Goal: Browse casually: Explore the website without a specific task or goal

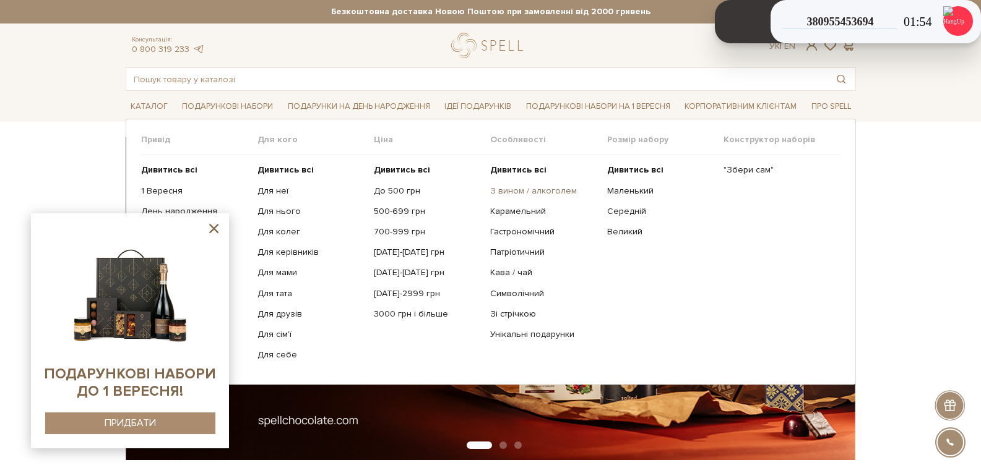
click at [519, 191] on link "З вином / алкоголем" at bounding box center [543, 191] width 107 height 11
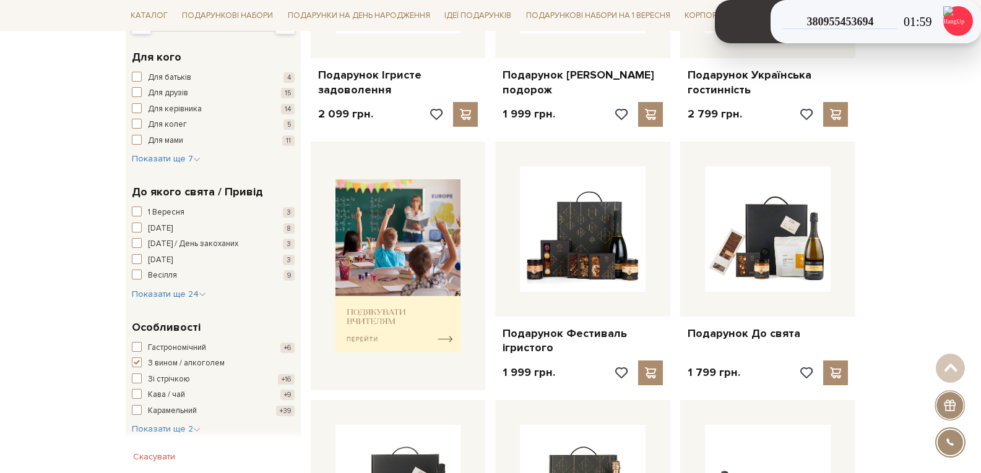
scroll to position [371, 0]
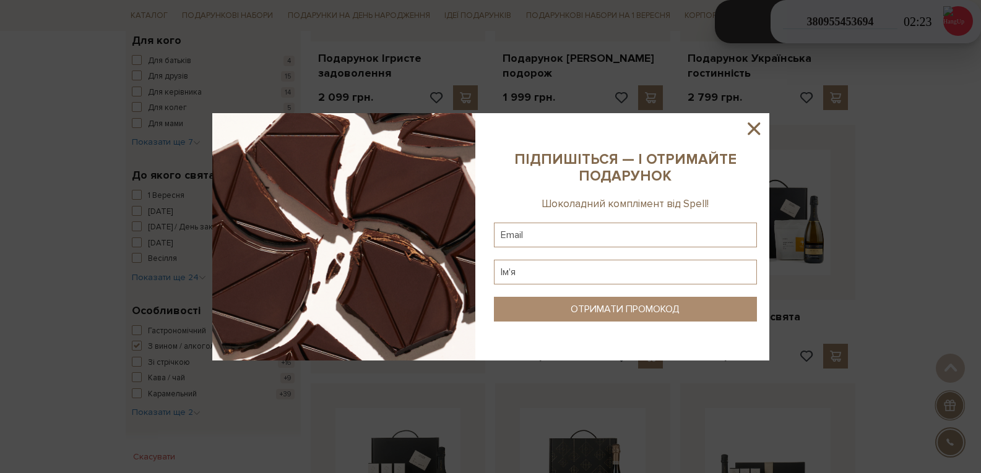
click at [758, 129] on icon at bounding box center [753, 128] width 21 height 21
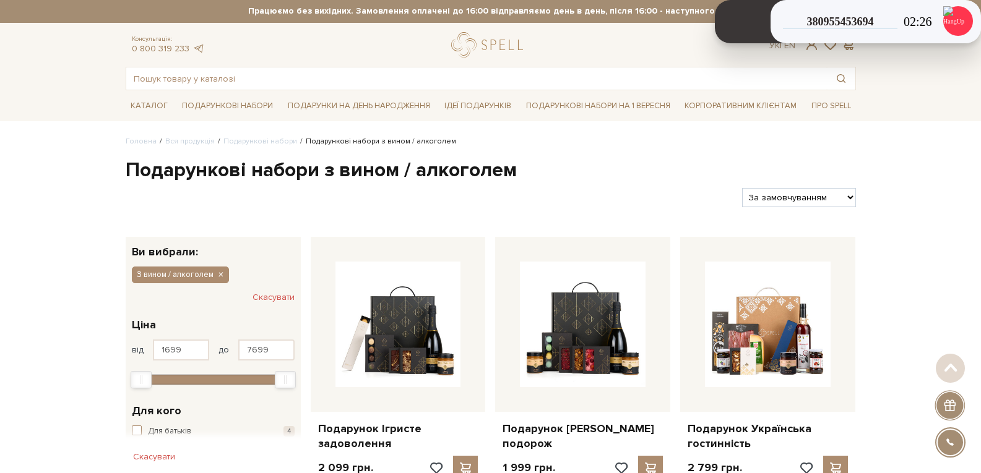
scroll to position [0, 0]
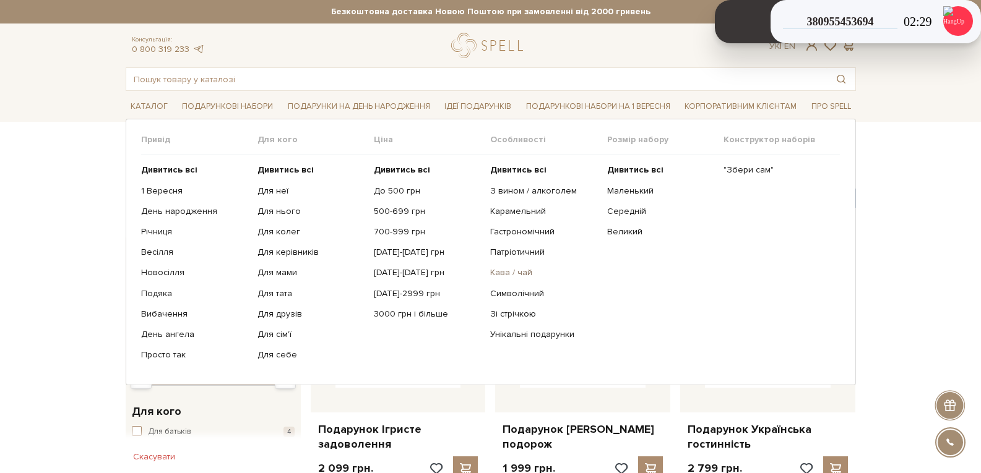
click at [510, 271] on link "Кава / чай" at bounding box center [543, 272] width 107 height 11
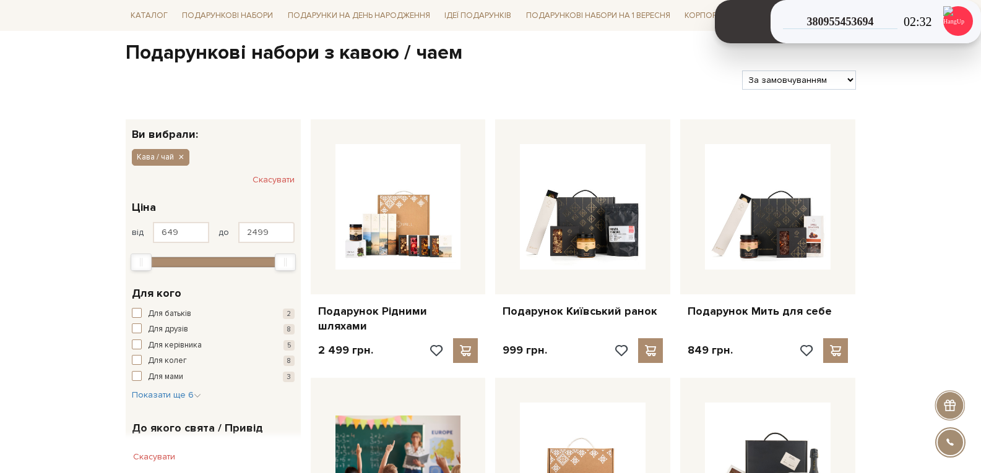
scroll to position [124, 0]
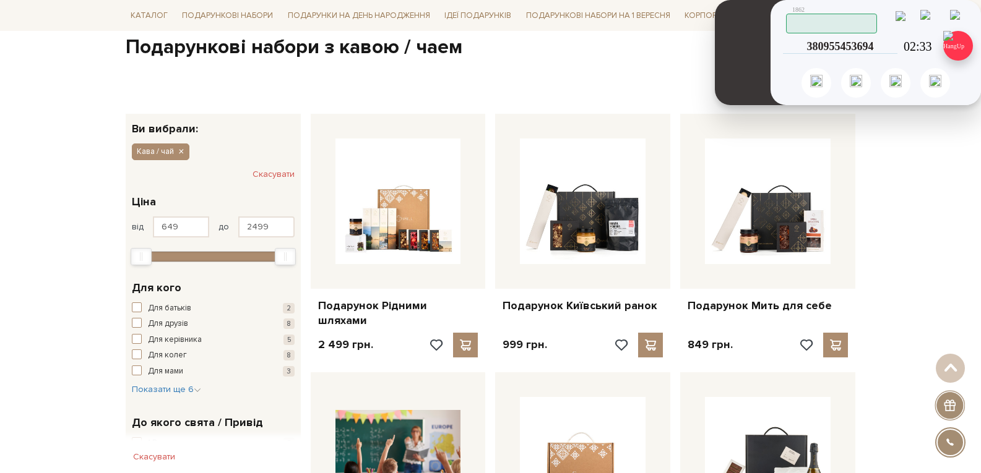
click at [954, 39] on img at bounding box center [958, 46] width 30 height 30
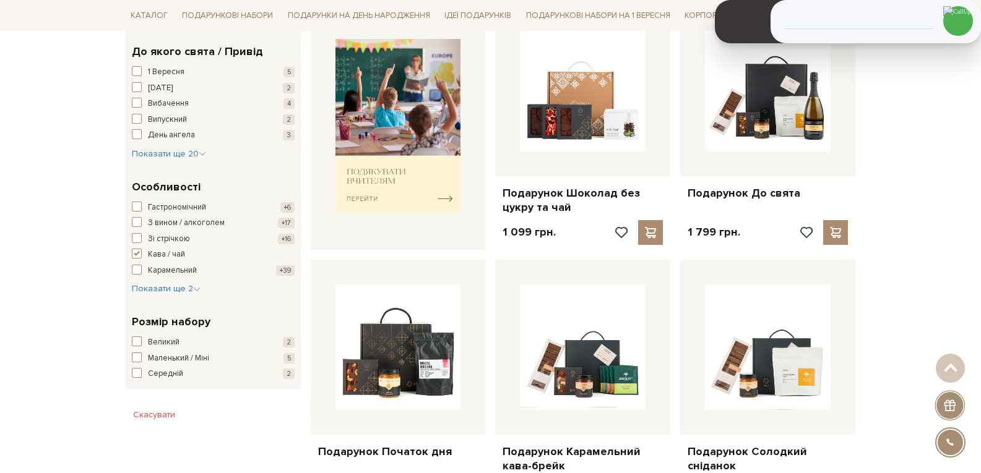
scroll to position [866, 0]
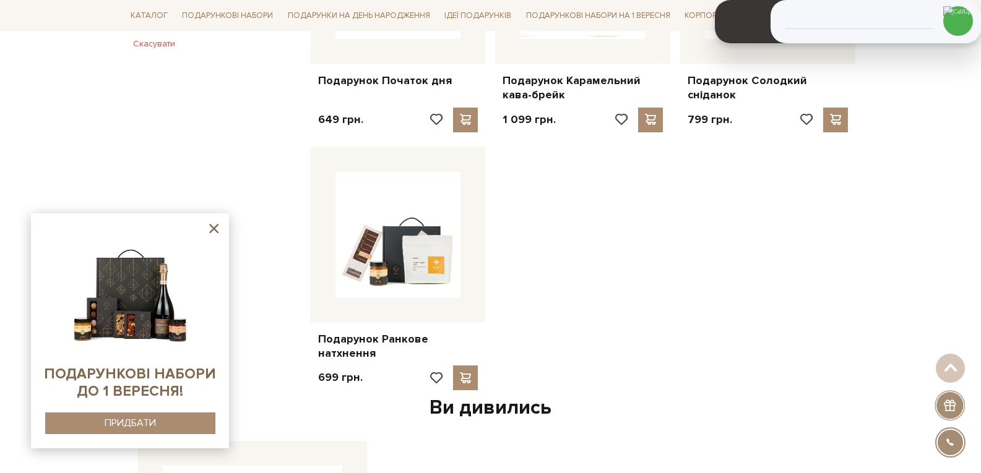
click at [869, 210] on div "Головна Вся продукція Подарункові набори Подарункові набори з кавою / чаем Пода…" at bounding box center [490, 31] width 981 height 1520
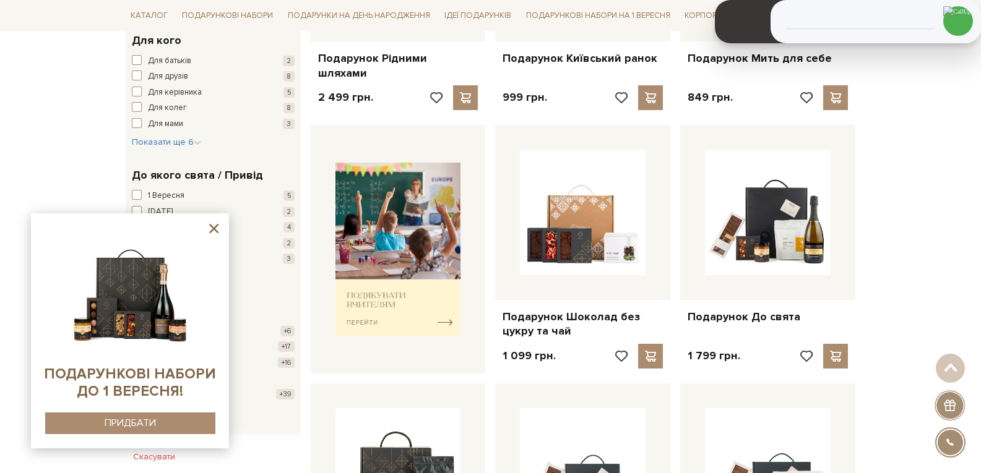
scroll to position [0, 0]
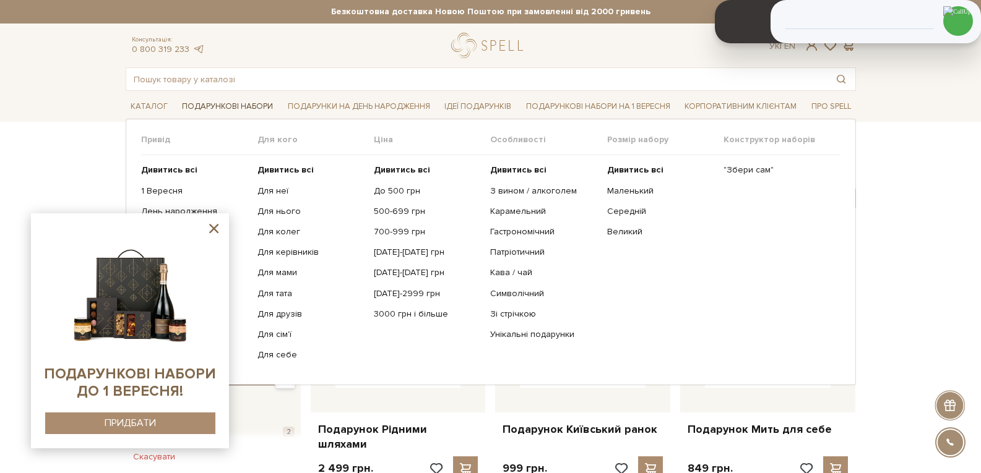
click at [238, 110] on link "Подарункові набори" at bounding box center [227, 106] width 101 height 19
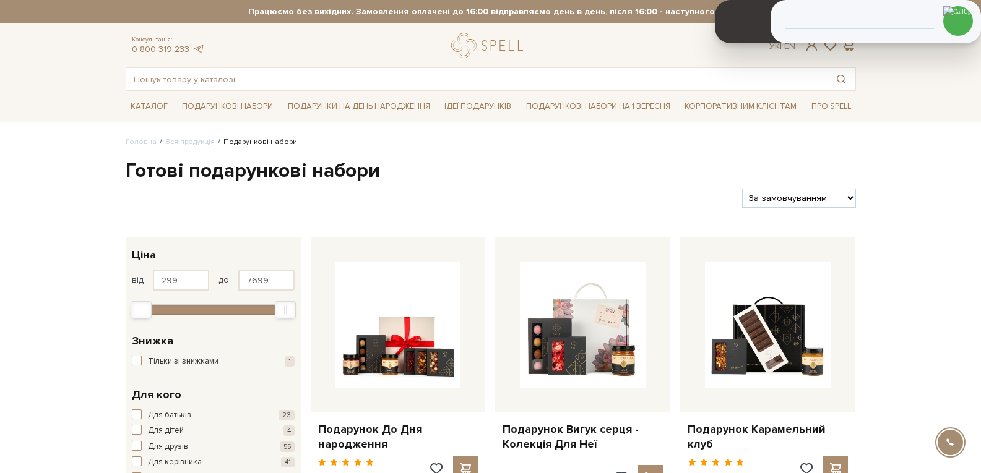
click at [841, 195] on select "За замовчуванням За Ціною (зростання) За Ціною (зменшення) Новинки За популярні…" at bounding box center [798, 198] width 113 height 19
select select "https://spellchocolate.com/our-productions/podarunkovi-box/?sort=p.price&order=…"
click at [742, 189] on select "За замовчуванням За Ціною (зростання) За Ціною (зменшення) Новинки За популярні…" at bounding box center [798, 198] width 113 height 19
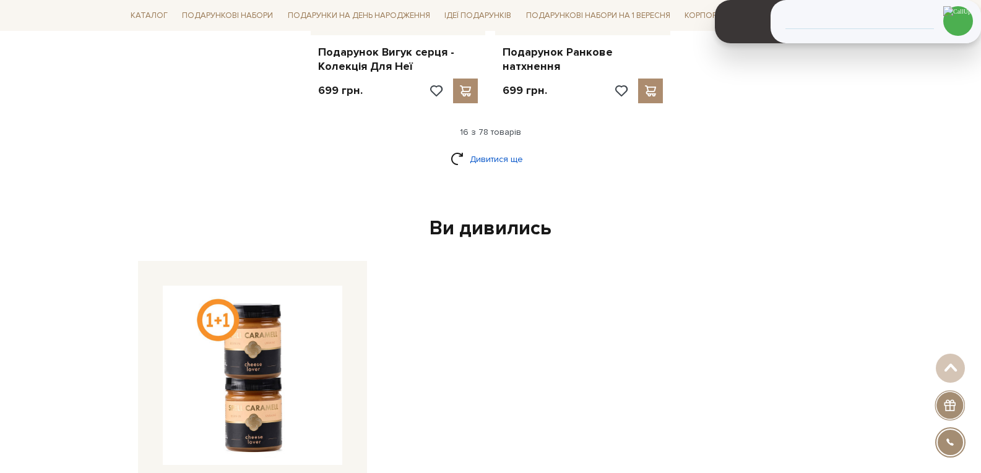
scroll to position [1670, 0]
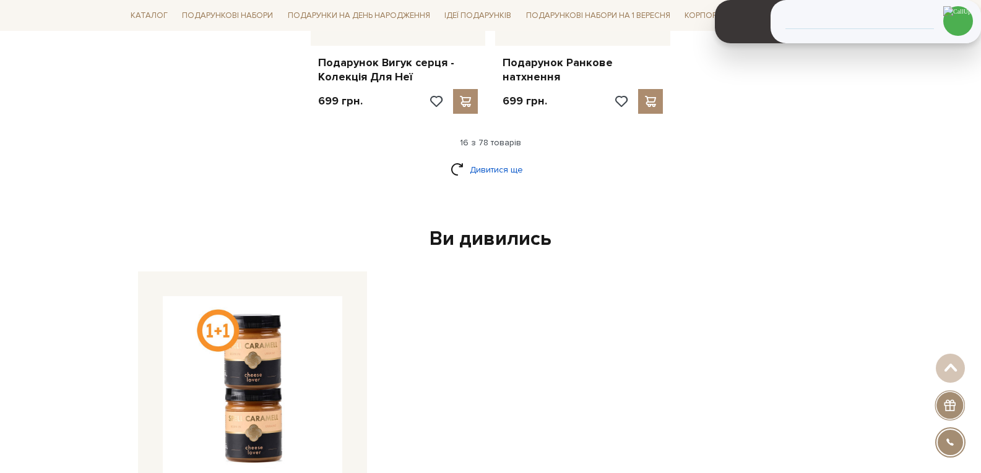
click at [502, 167] on link "Дивитися ще" at bounding box center [490, 170] width 80 height 22
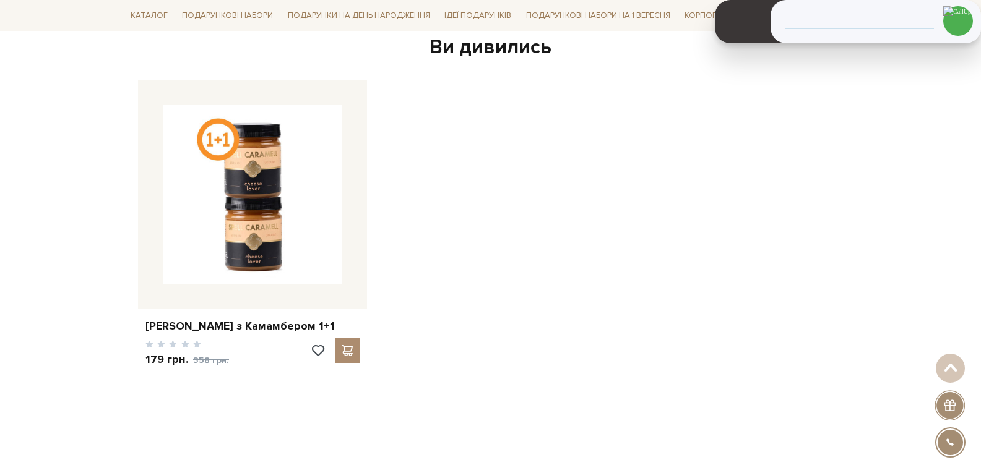
scroll to position [2970, 0]
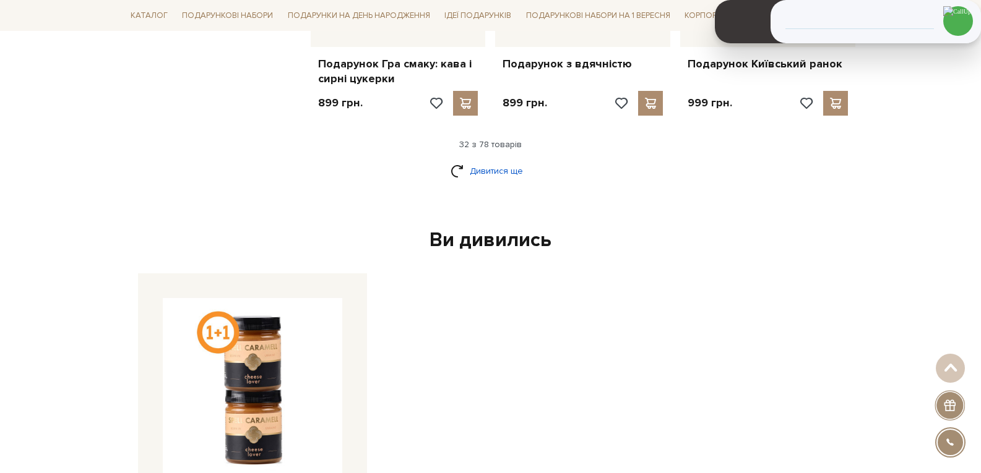
click at [493, 160] on link "Дивитися ще" at bounding box center [490, 171] width 80 height 22
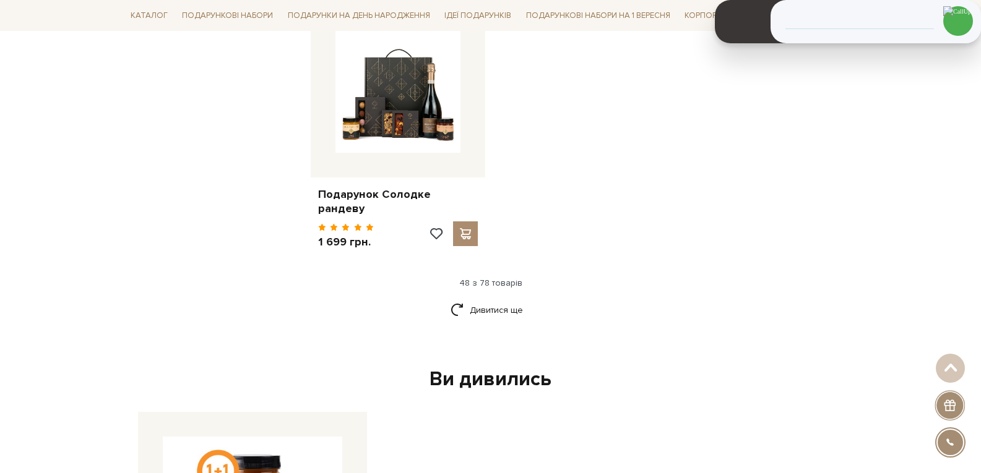
scroll to position [4393, 0]
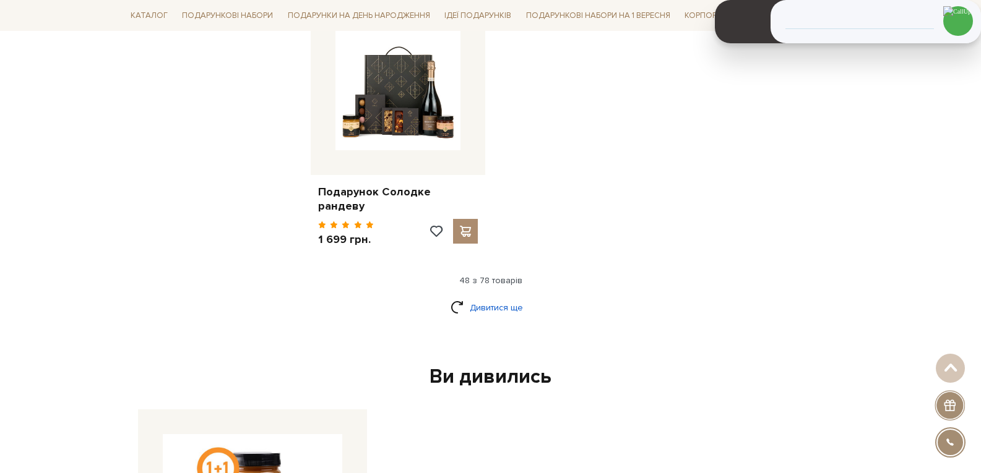
click at [477, 297] on link "Дивитися ще" at bounding box center [490, 308] width 80 height 22
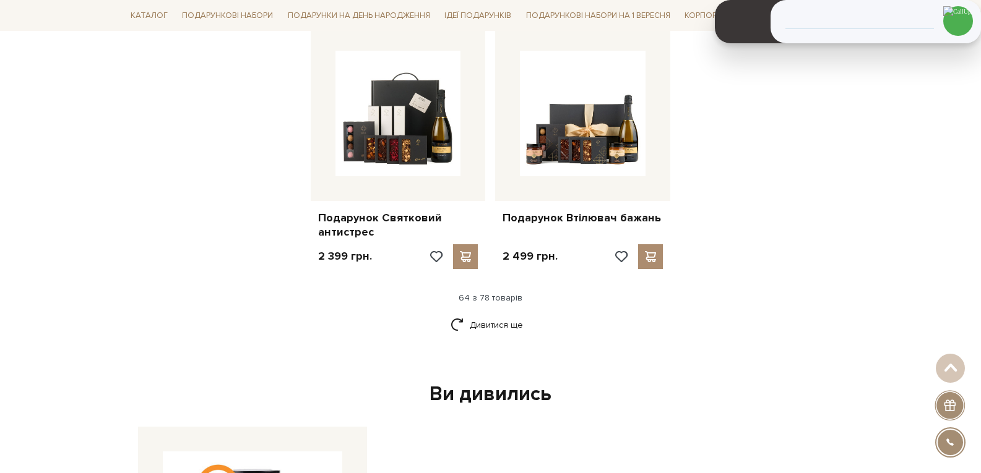
scroll to position [5692, 0]
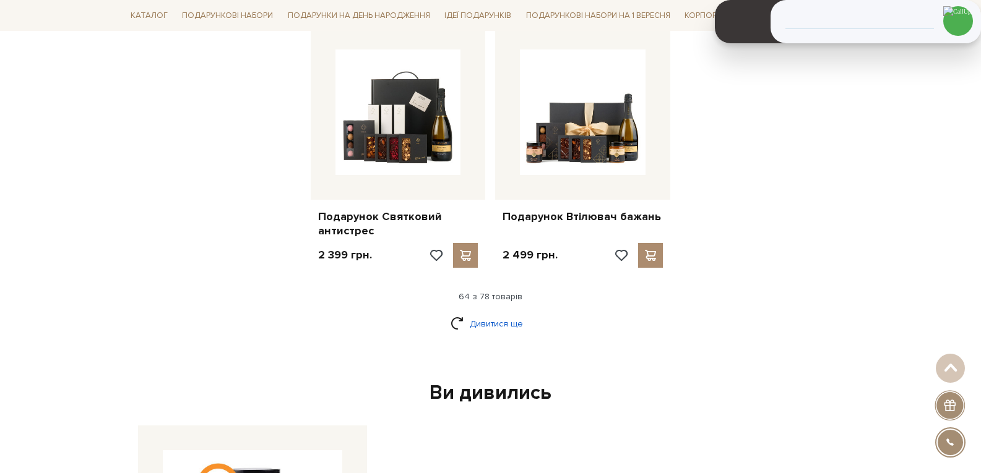
click at [500, 316] on link "Дивитися ще" at bounding box center [490, 324] width 80 height 22
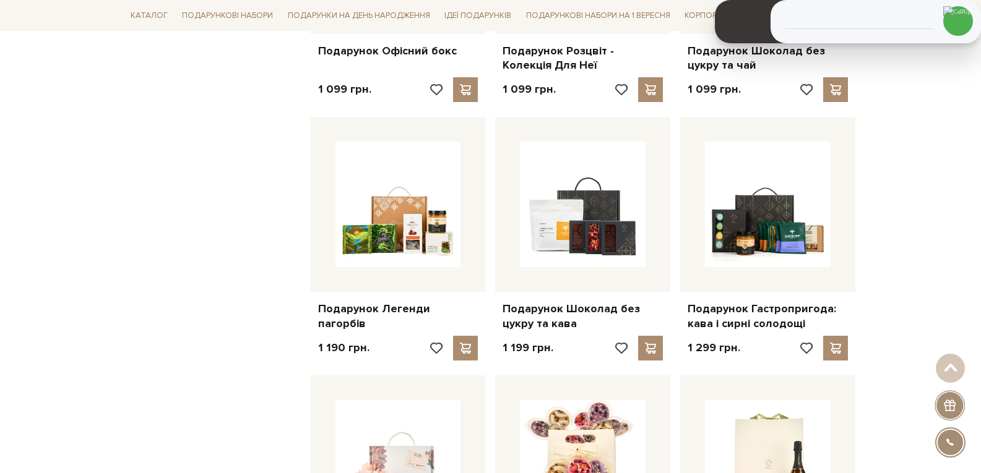
scroll to position [3712, 0]
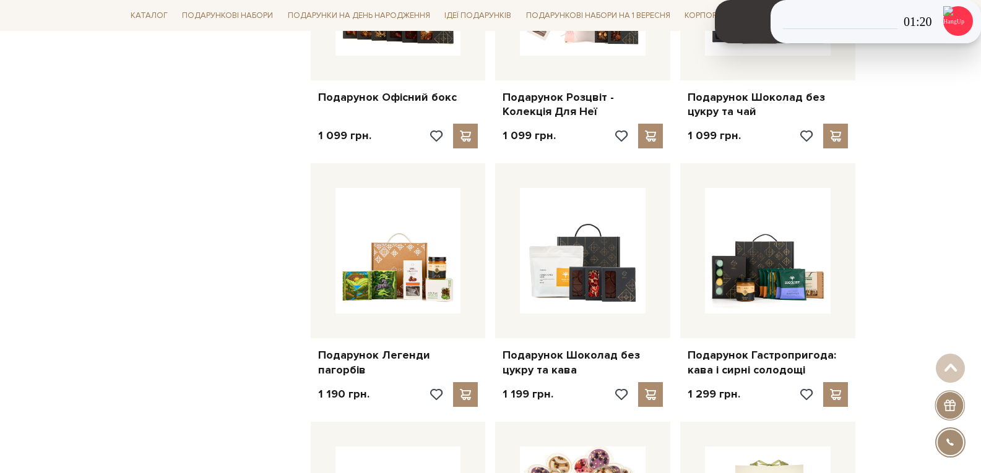
drag, startPoint x: 956, startPoint y: 198, endPoint x: 950, endPoint y: 200, distance: 6.5
click at [956, 198] on div "Головна Вся продукція Подарункові набори Готові подарункові набори Фільтри За з…" at bounding box center [490, 454] width 981 height 8059
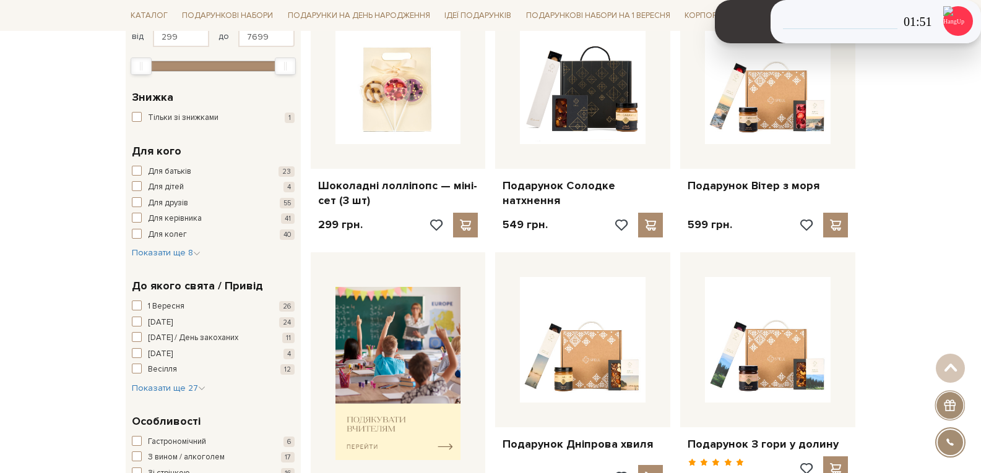
scroll to position [0, 0]
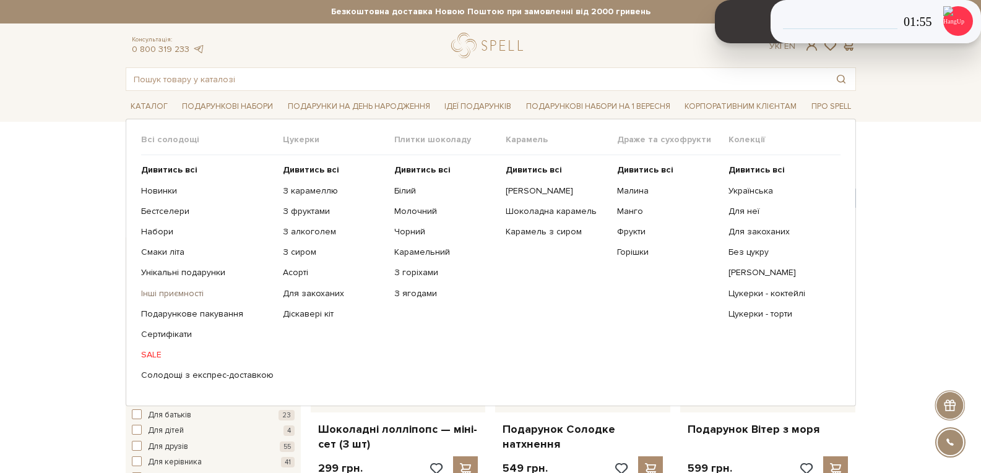
click at [171, 297] on link "Інші приємності" at bounding box center [207, 293] width 132 height 11
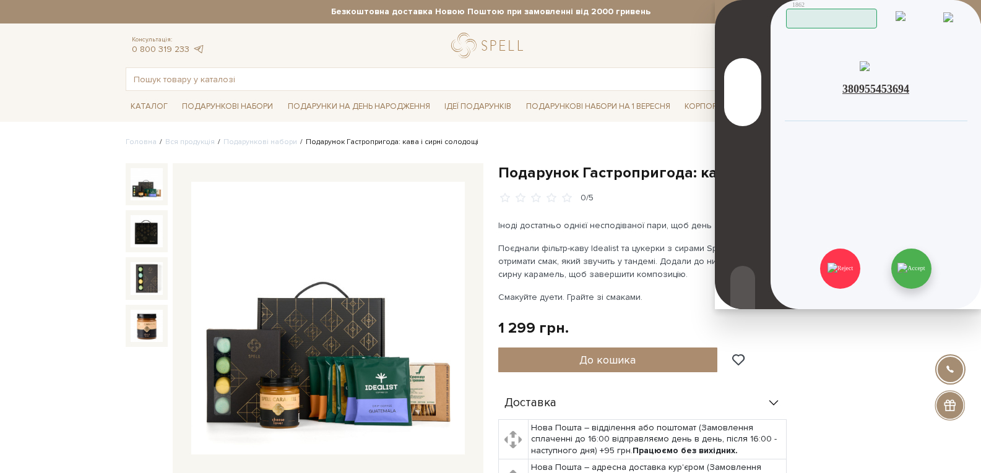
click at [921, 269] on img at bounding box center [910, 268] width 27 height 11
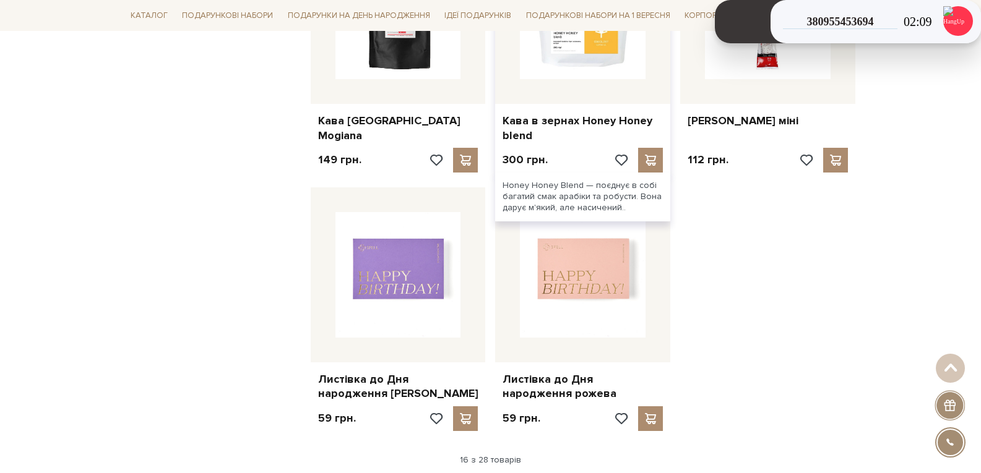
scroll to position [1485, 0]
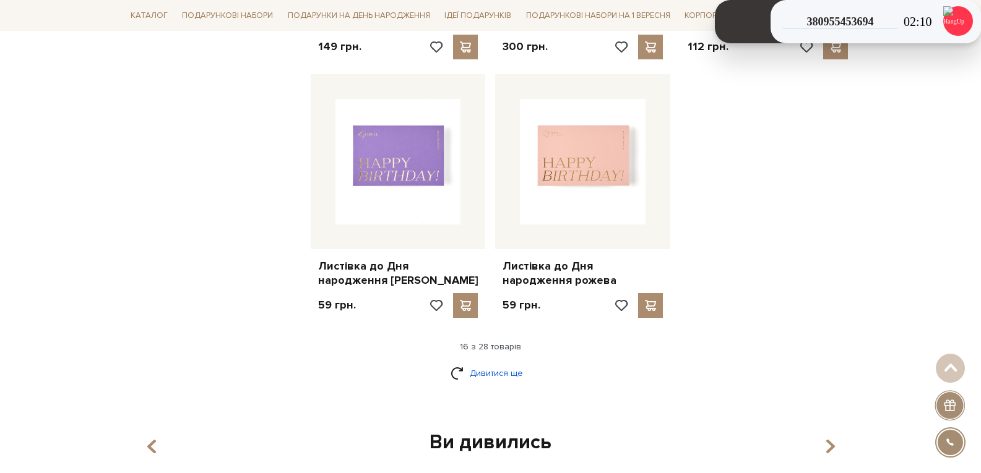
click at [475, 376] on link "Дивитися ще" at bounding box center [490, 374] width 80 height 22
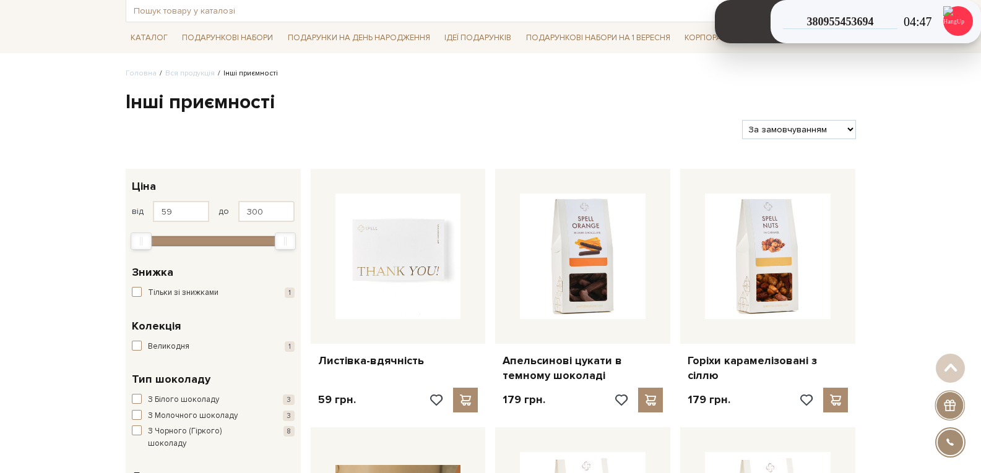
scroll to position [0, 0]
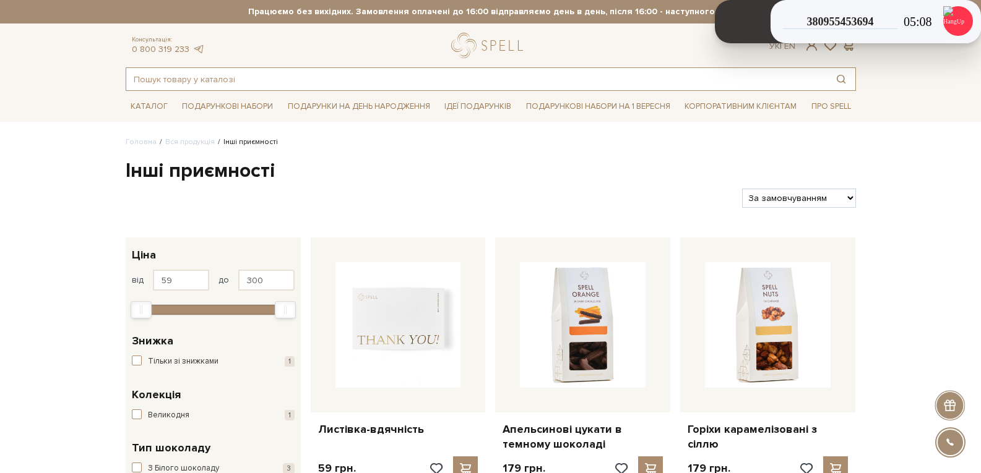
click at [218, 79] on input "text" at bounding box center [476, 79] width 700 height 22
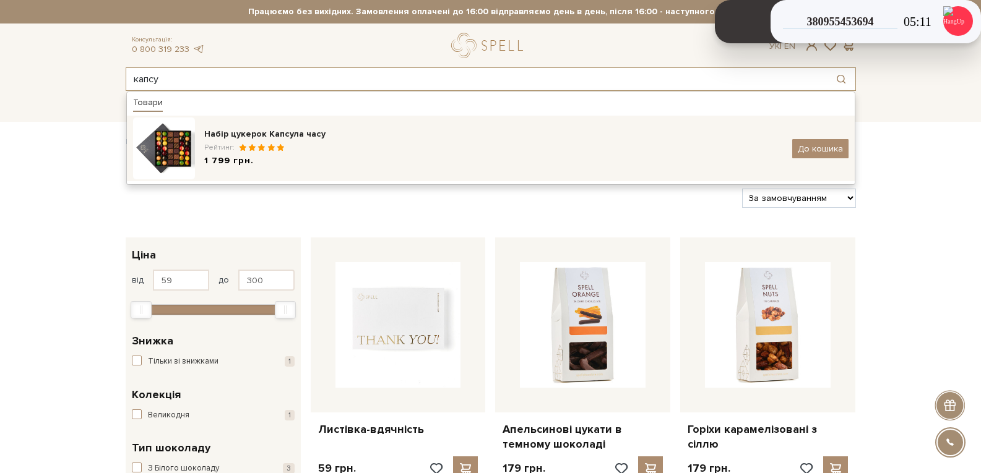
type input "капсу"
click at [348, 144] on div "Рейтинг:" at bounding box center [493, 147] width 578 height 11
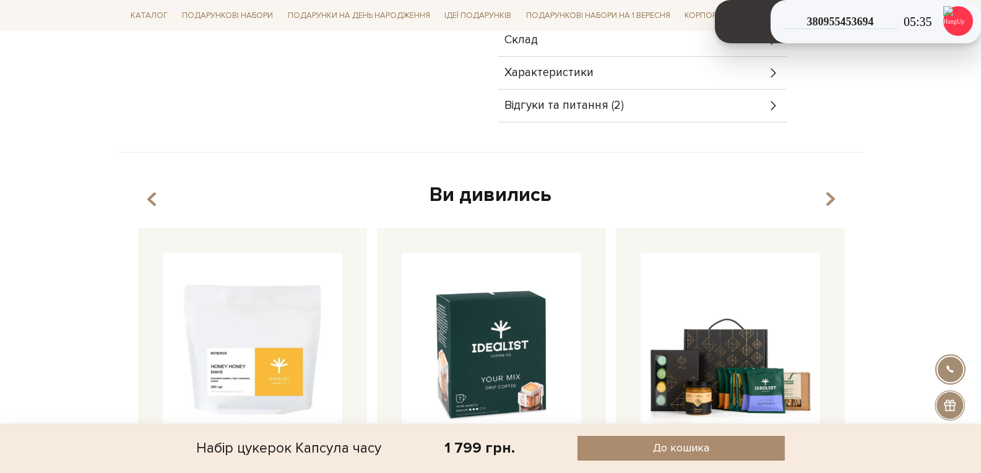
scroll to position [371, 0]
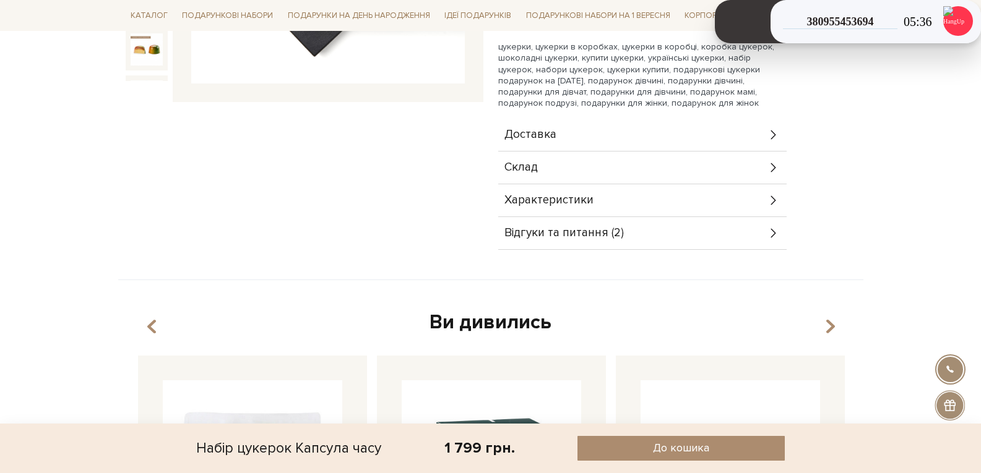
click at [520, 166] on span "Склад" at bounding box center [520, 167] width 33 height 11
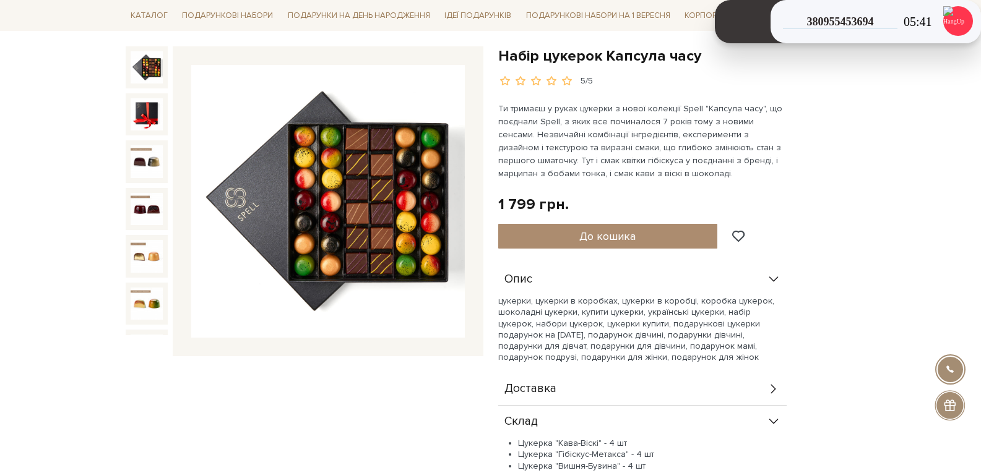
scroll to position [0, 0]
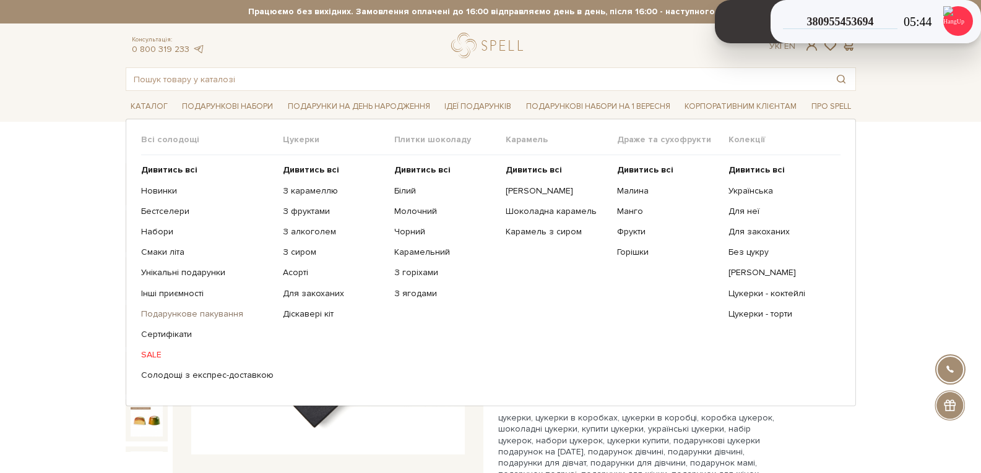
click at [219, 311] on link "Подарункове пакування" at bounding box center [207, 314] width 132 height 11
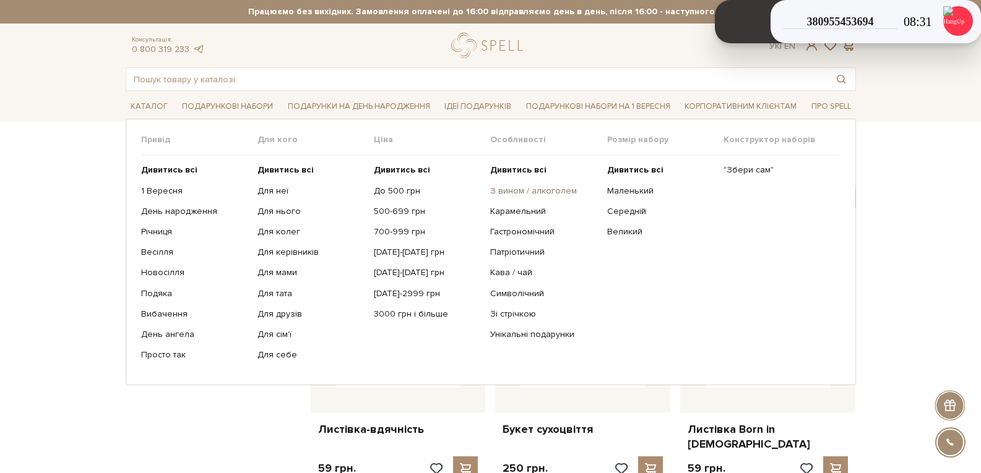
click at [533, 193] on link "З вином / алкоголем" at bounding box center [543, 191] width 107 height 11
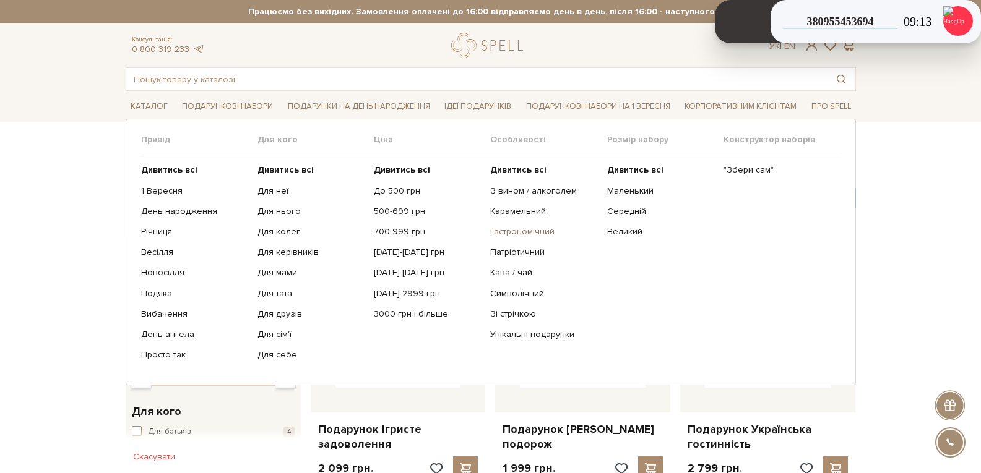
click at [525, 231] on link "Гастрономічний" at bounding box center [543, 231] width 107 height 11
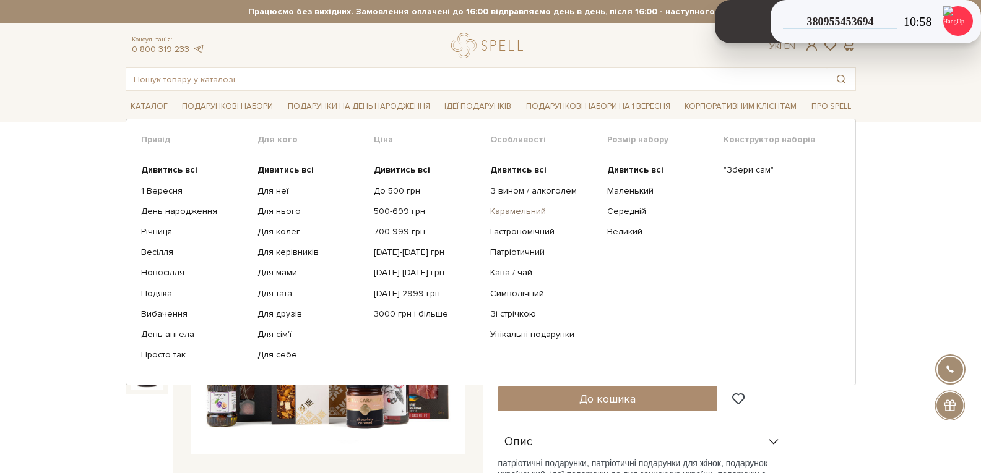
click at [514, 212] on link "Карамельний" at bounding box center [543, 211] width 107 height 11
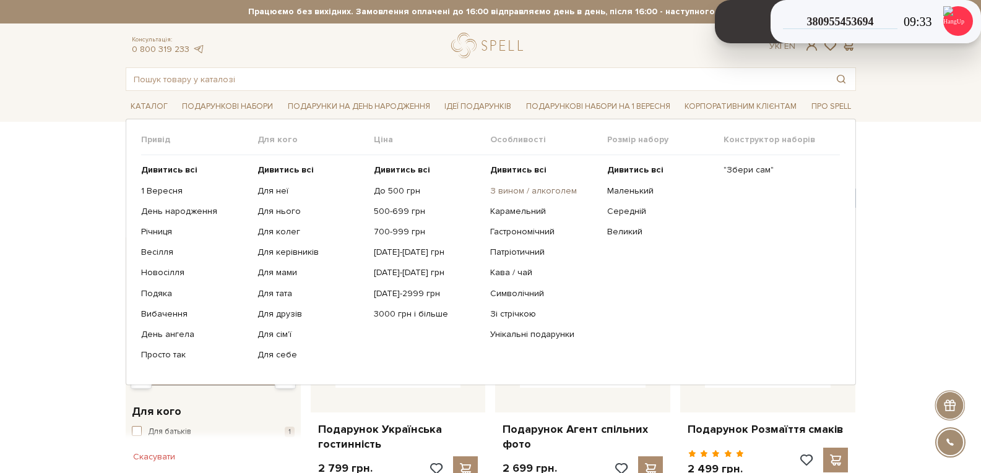
click at [520, 190] on link "З вином / алкоголем" at bounding box center [543, 191] width 107 height 11
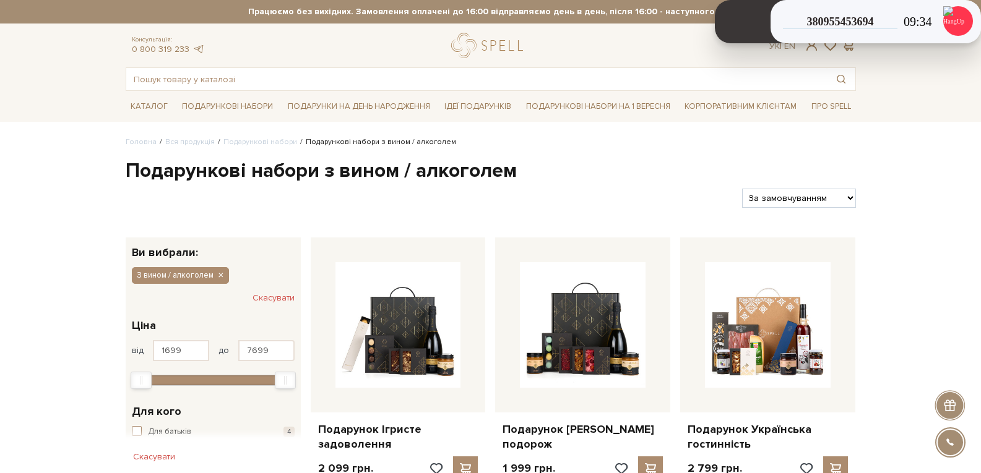
click at [817, 199] on select "За замовчуванням За Ціною (зростання) За Ціною (зменшення) Новинки За популярні…" at bounding box center [798, 198] width 113 height 19
select select "https://spellchocolate.com/our-productions/podarunkovi-box/z-vinom-alkogolem?so…"
click at [742, 189] on select "За замовчуванням За Ціною (зростання) За Ціною (зменшення) Новинки За популярні…" at bounding box center [798, 198] width 113 height 19
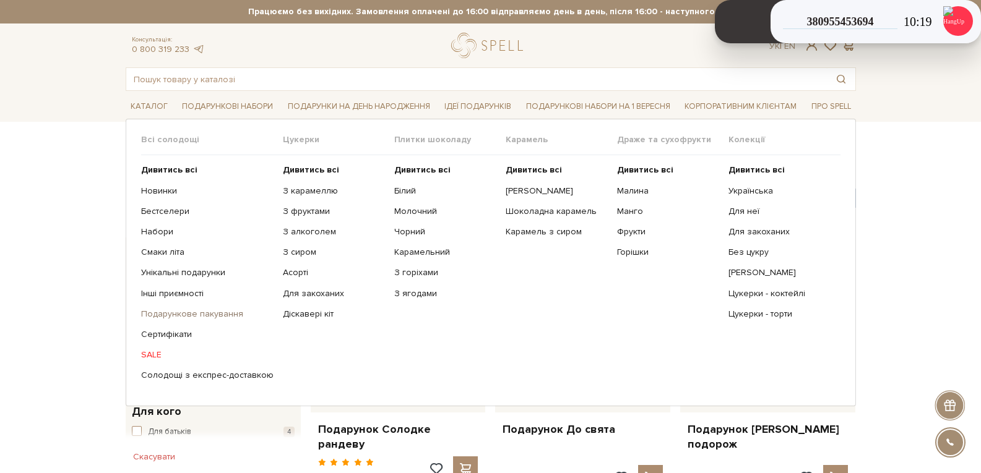
click at [174, 309] on link "Подарункове пакування" at bounding box center [207, 314] width 132 height 11
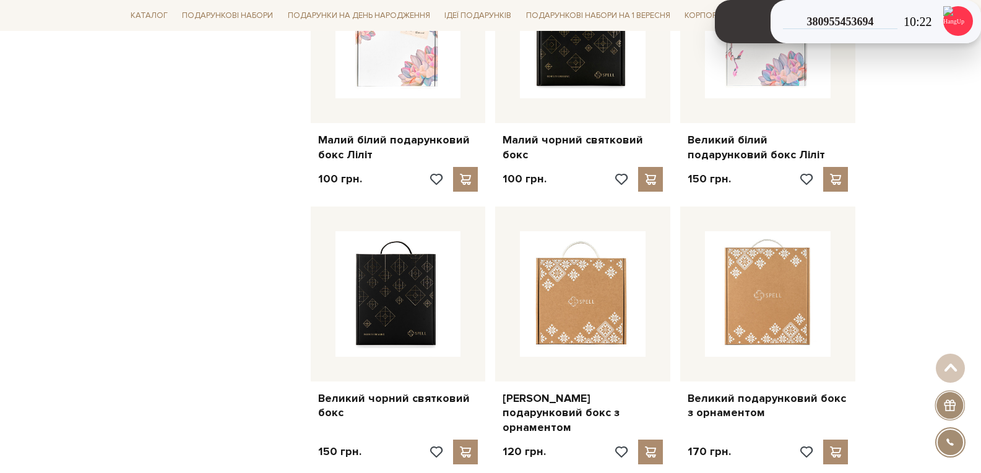
scroll to position [1052, 0]
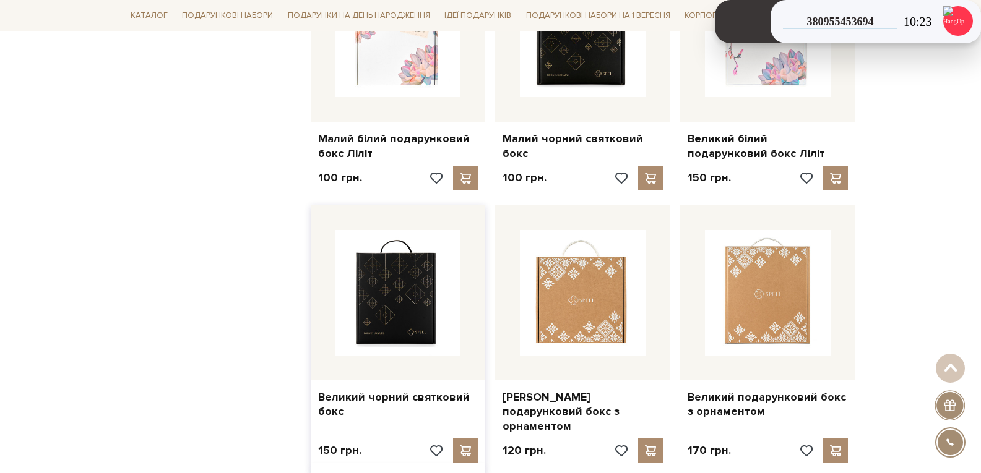
click at [382, 284] on img at bounding box center [398, 293] width 126 height 126
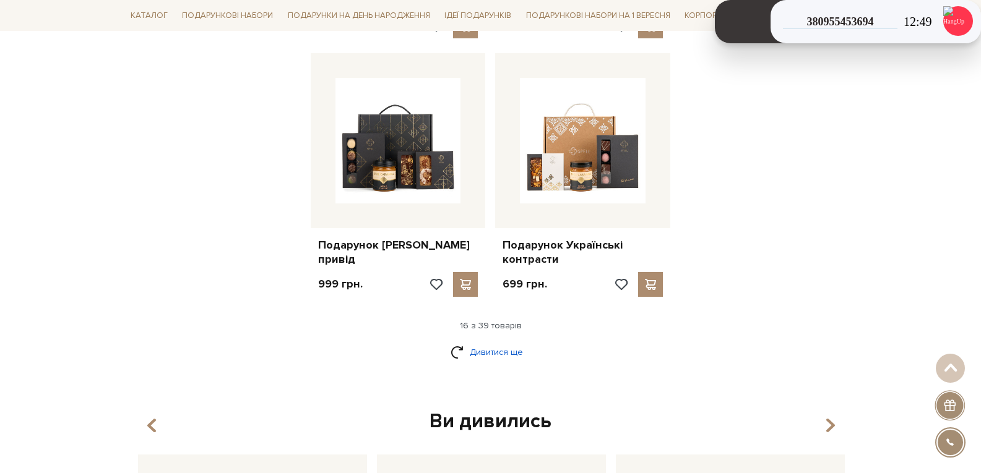
scroll to position [1485, 0]
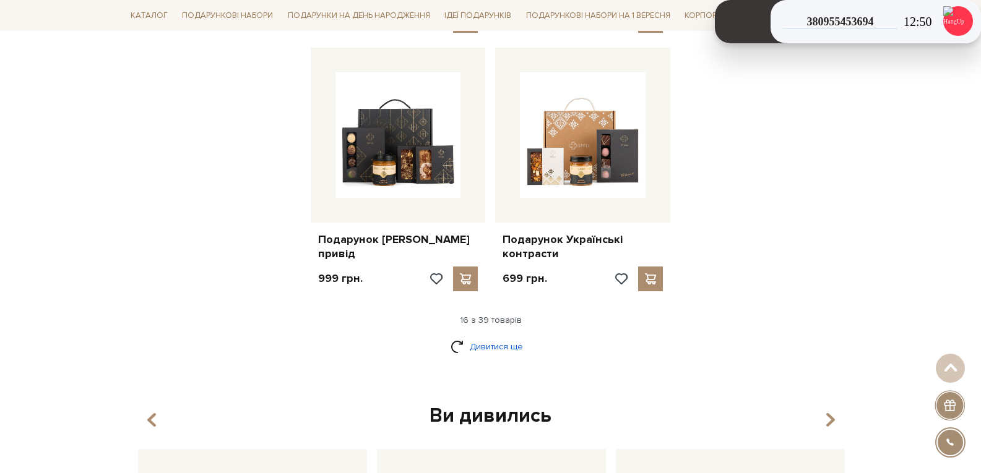
click at [504, 336] on link "Дивитися ще" at bounding box center [490, 347] width 80 height 22
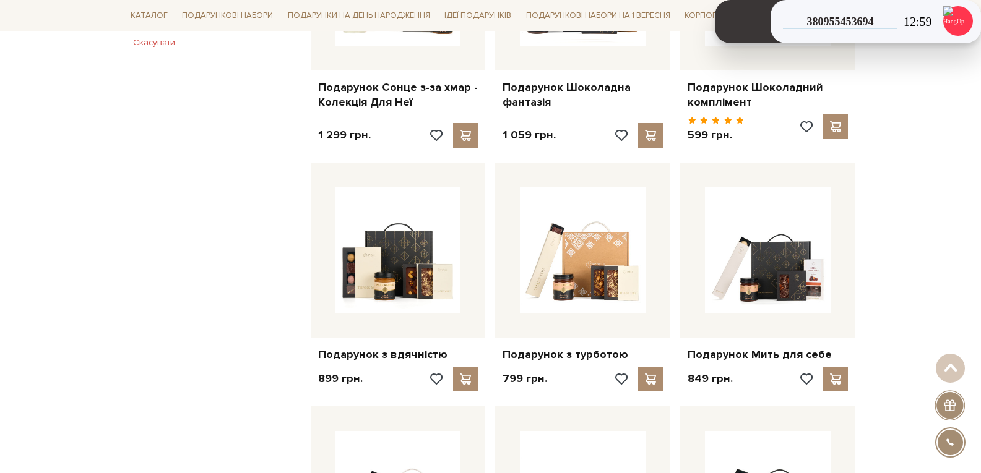
scroll to position [0, 0]
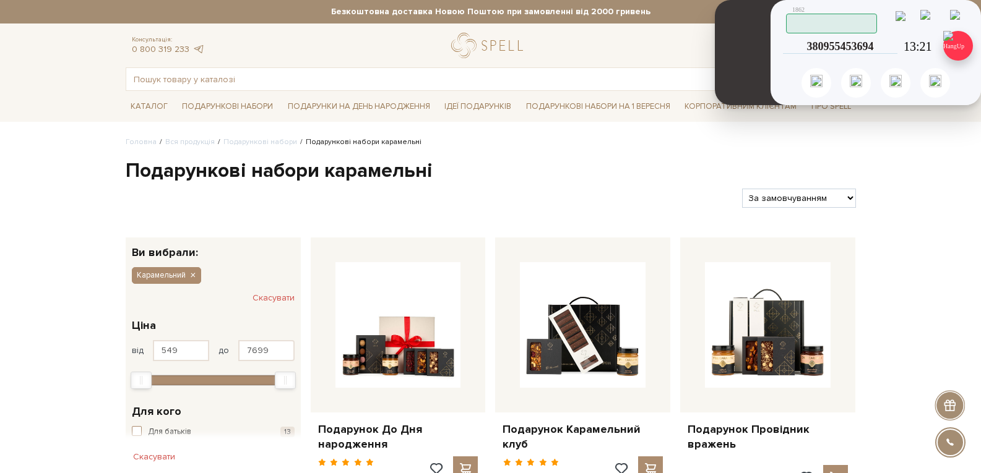
click at [951, 41] on img at bounding box center [958, 46] width 30 height 30
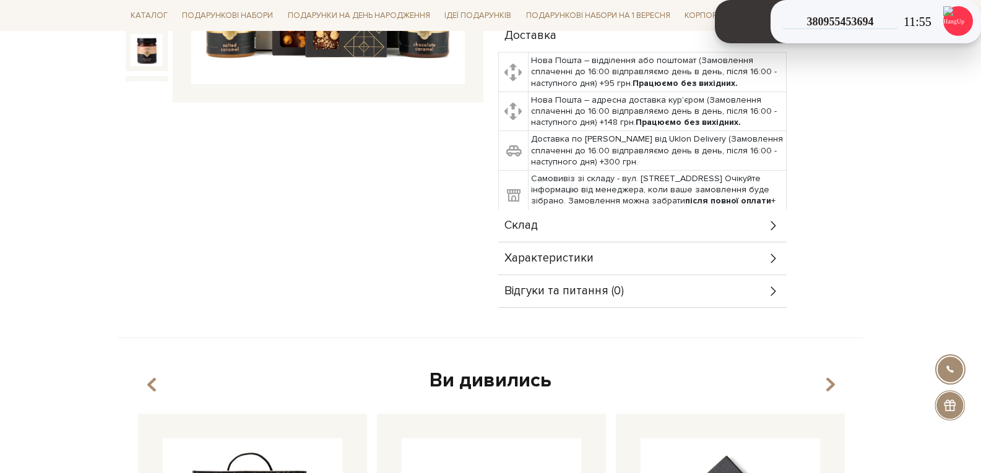
scroll to position [371, 0]
click at [574, 228] on div "Склад" at bounding box center [642, 225] width 288 height 32
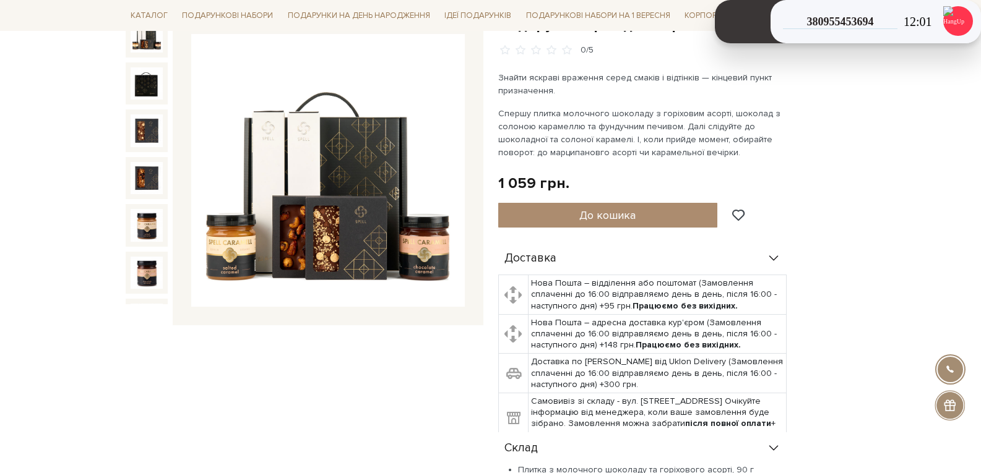
scroll to position [124, 0]
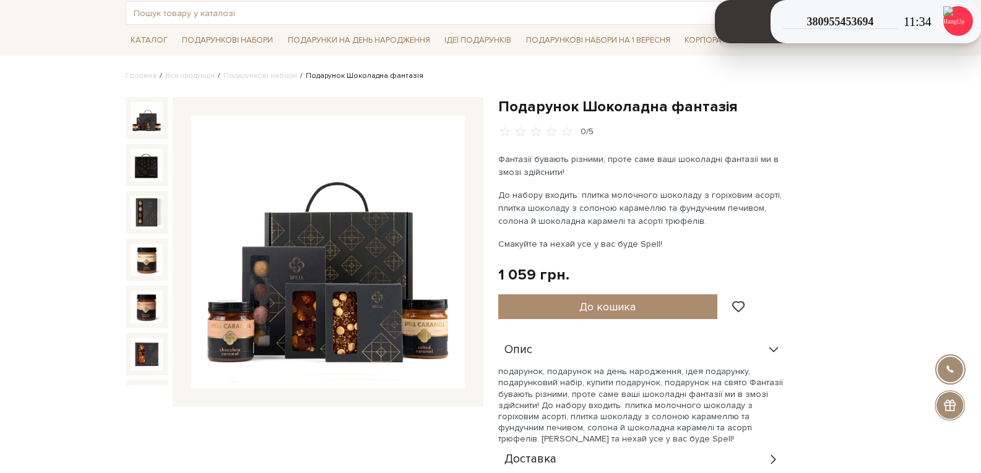
scroll to position [62, 0]
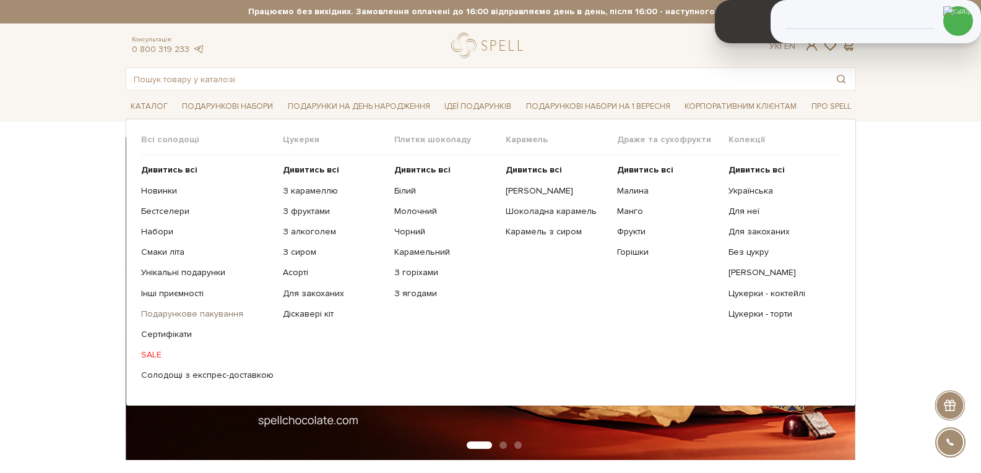
click at [198, 314] on link "Подарункове пакування" at bounding box center [207, 314] width 132 height 11
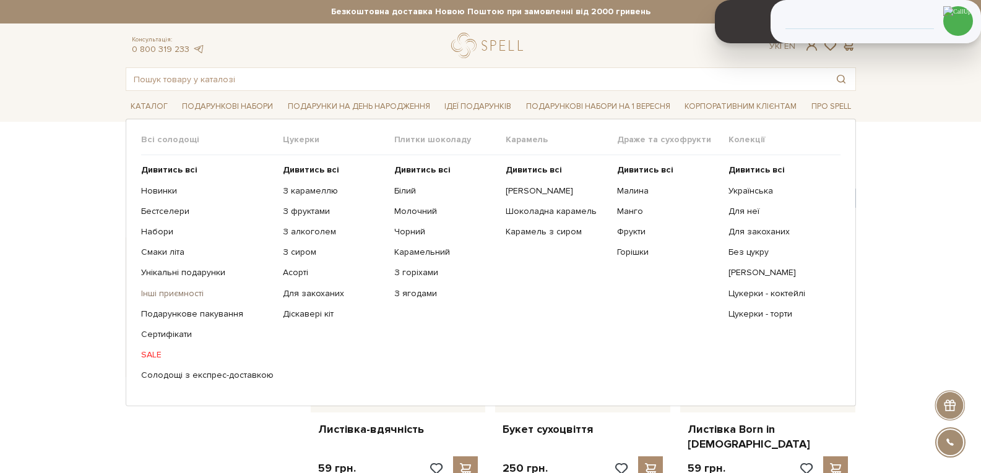
click at [176, 296] on link "Інші приємності" at bounding box center [207, 293] width 132 height 11
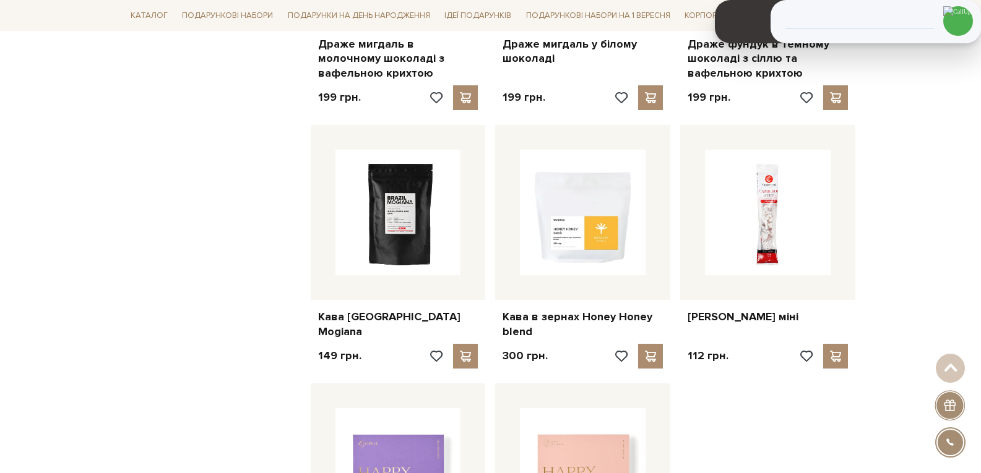
scroll to position [1237, 0]
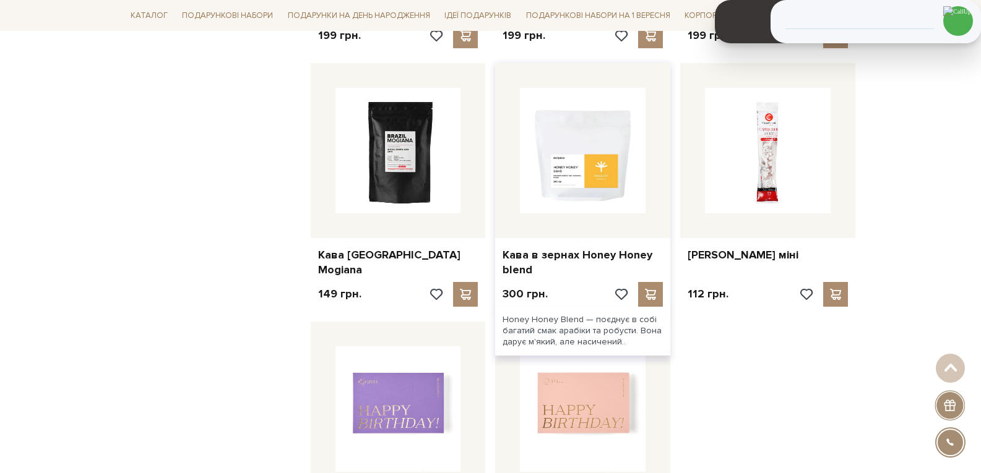
click at [591, 163] on img at bounding box center [583, 151] width 126 height 126
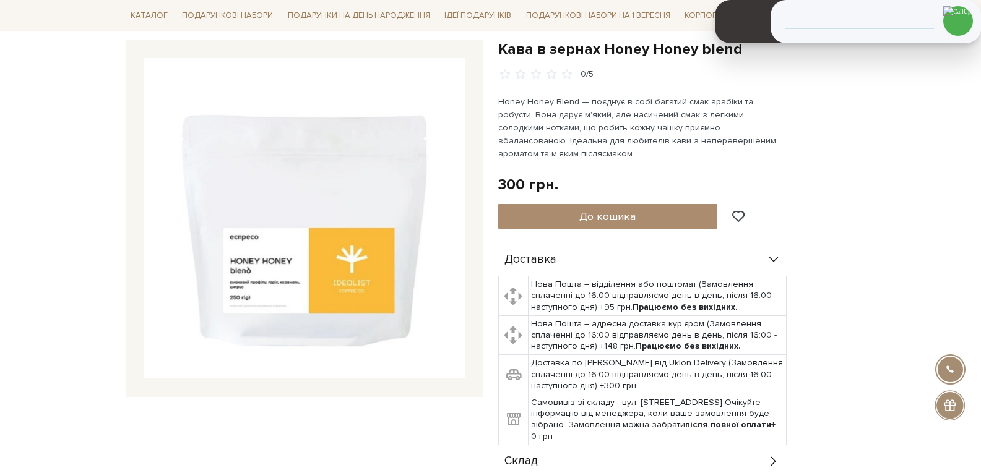
scroll to position [62, 0]
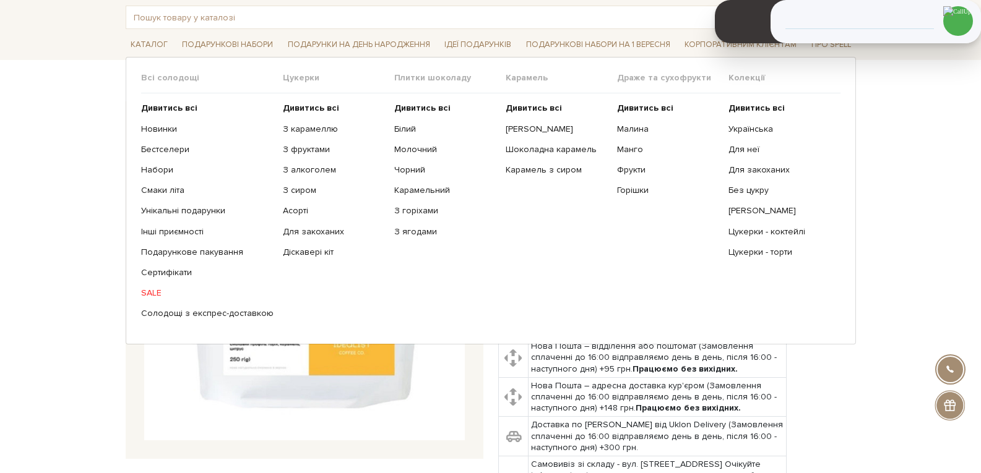
click at [175, 224] on ul "Дивитись всі Новинки Бестселери Набори Смаки літа Інші приємності" at bounding box center [212, 210] width 142 height 235
click at [177, 228] on link "Інші приємності" at bounding box center [207, 231] width 132 height 11
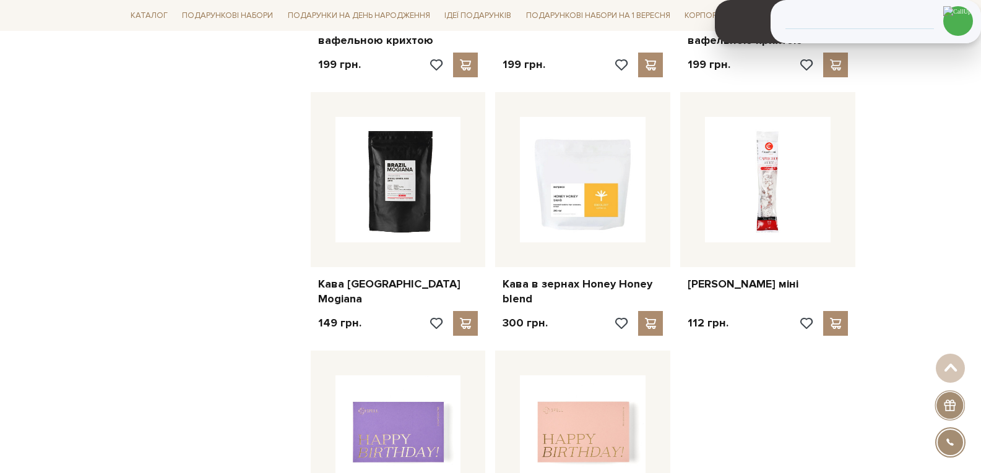
scroll to position [1237, 0]
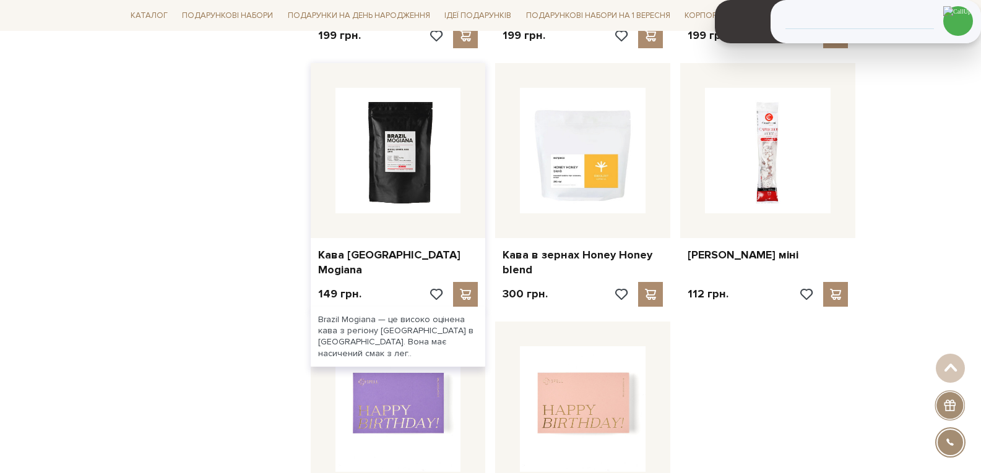
click at [403, 158] on img at bounding box center [398, 151] width 126 height 126
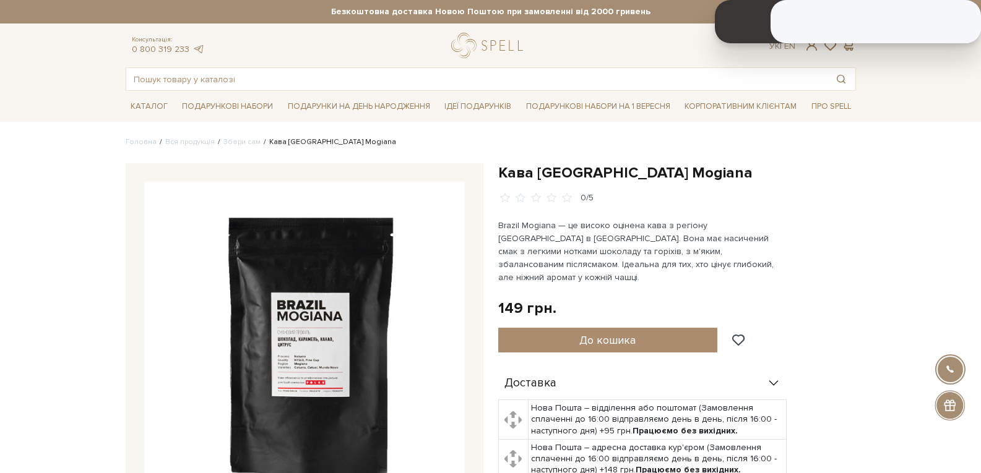
drag, startPoint x: 7, startPoint y: 218, endPoint x: 5, endPoint y: 210, distance: 8.4
